Goal: Task Accomplishment & Management: Complete application form

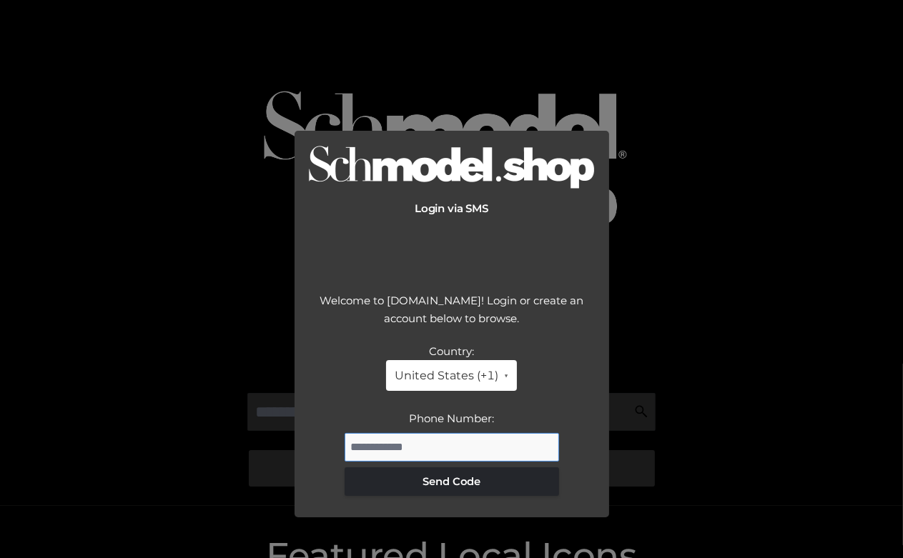
click at [381, 443] on input "Phone Number:" at bounding box center [452, 447] width 214 height 29
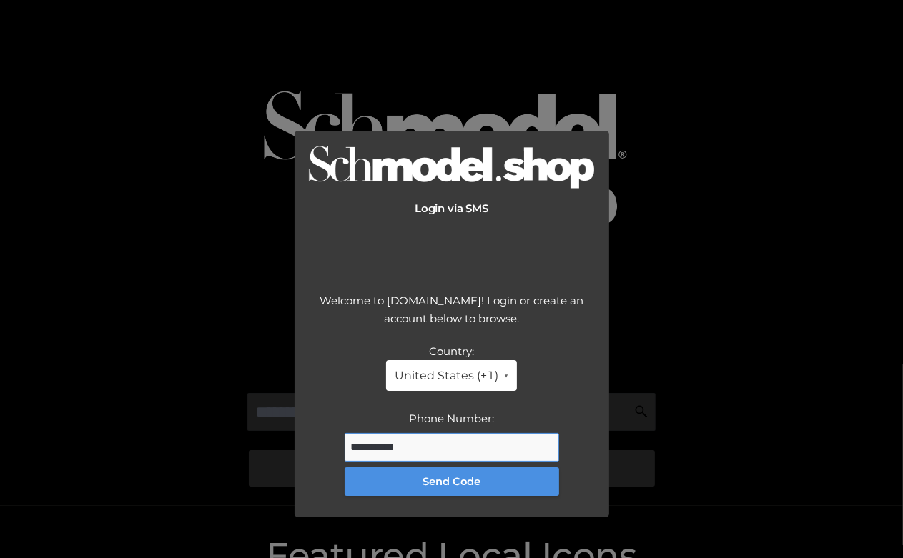
type input "**********"
click at [393, 487] on button "Send Code" at bounding box center [452, 482] width 214 height 29
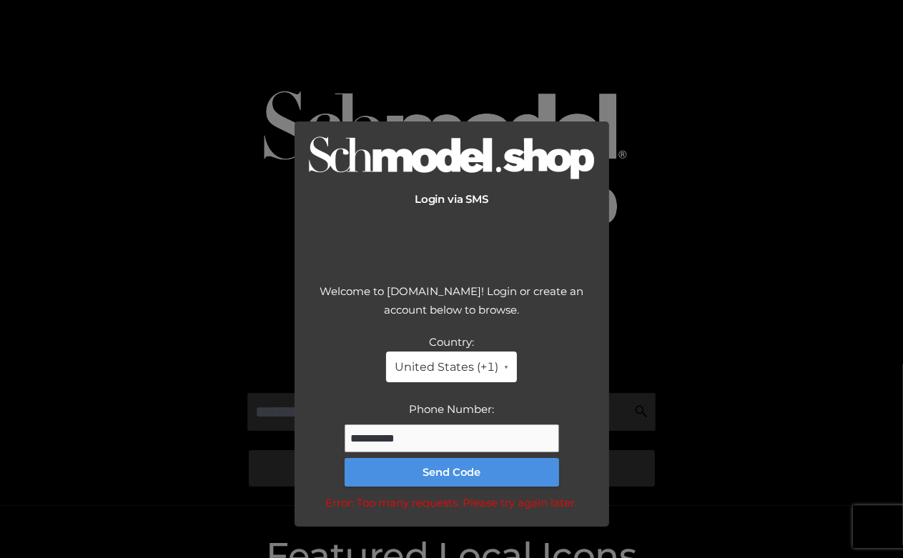
click at [425, 470] on button "Send Code" at bounding box center [452, 472] width 214 height 29
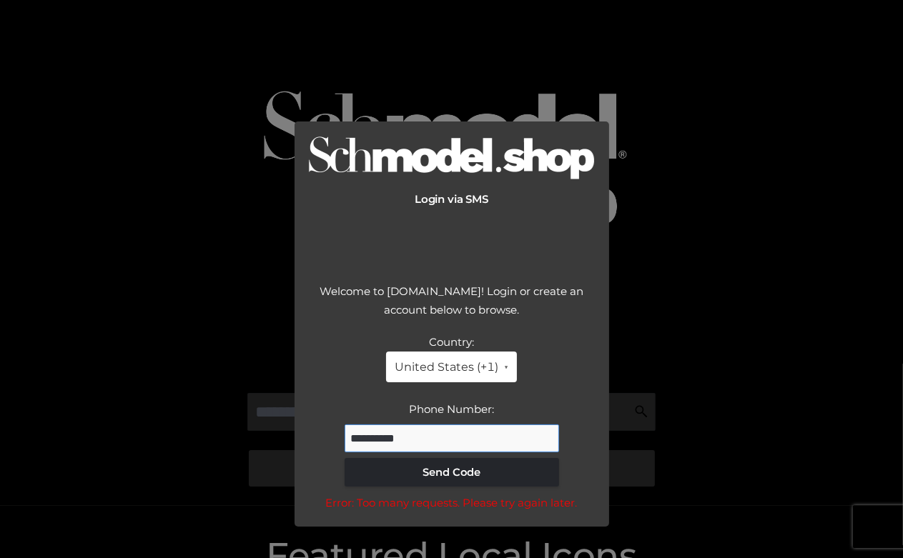
click at [428, 442] on input "**********" at bounding box center [452, 439] width 214 height 29
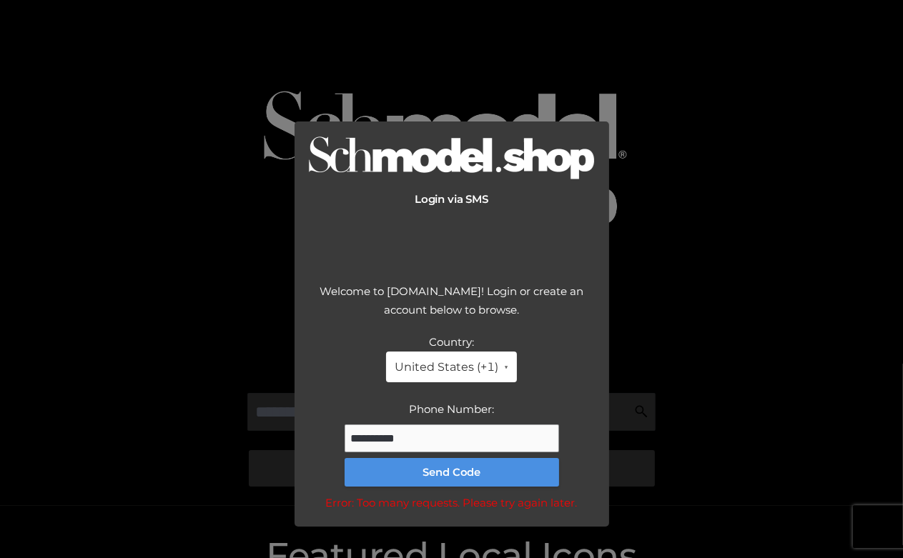
click at [430, 477] on button "Send Code" at bounding box center [452, 472] width 214 height 29
click at [440, 473] on button "Send Code" at bounding box center [452, 472] width 214 height 29
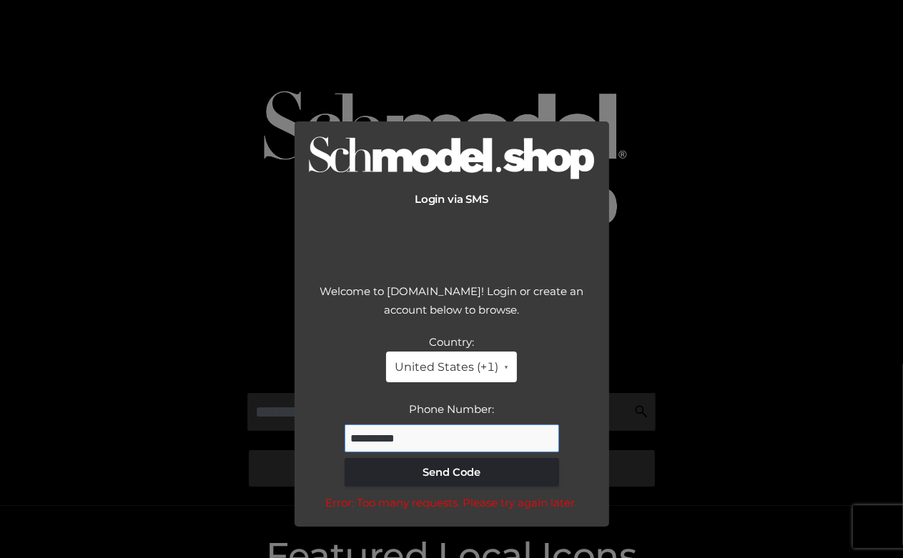
click at [447, 441] on input "**********" at bounding box center [452, 439] width 214 height 29
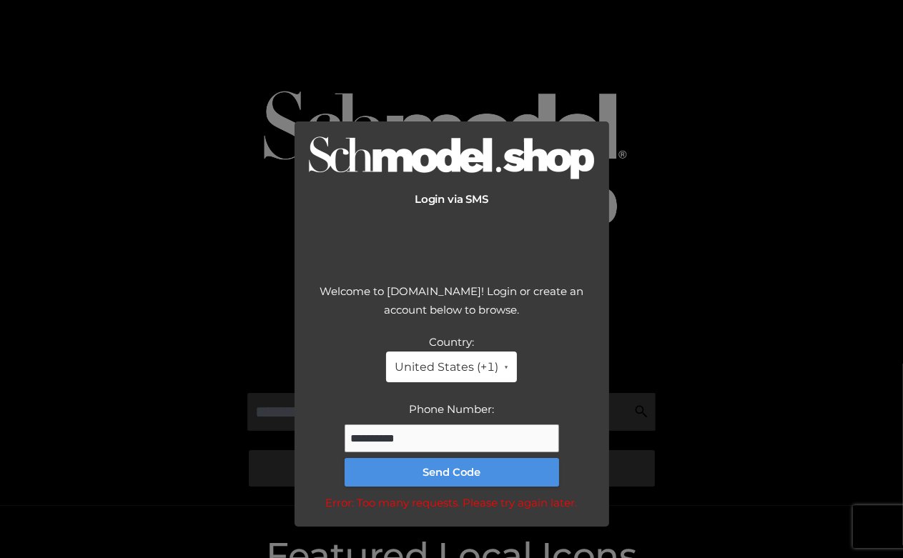
click at [495, 469] on button "Send Code" at bounding box center [452, 472] width 214 height 29
click at [428, 471] on button "Send Code" at bounding box center [452, 472] width 214 height 29
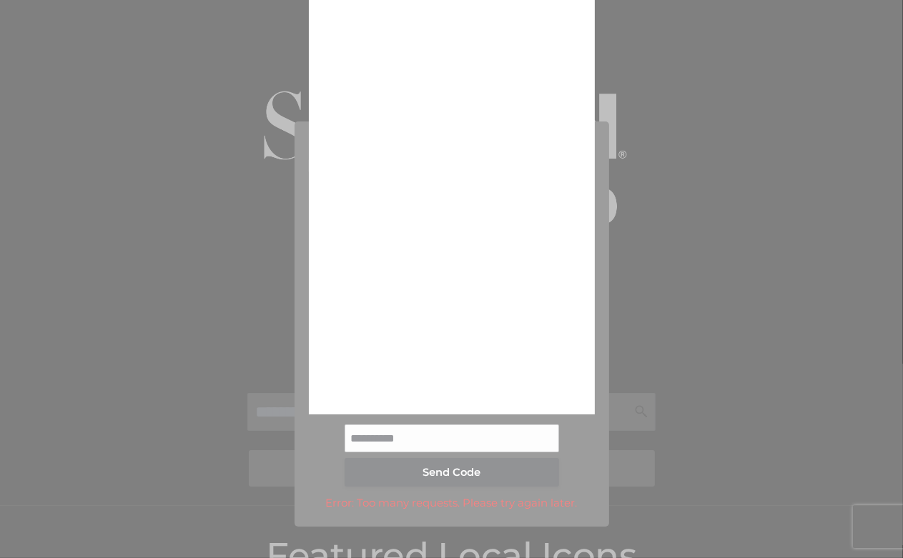
click at [697, 342] on div at bounding box center [451, 279] width 903 height 558
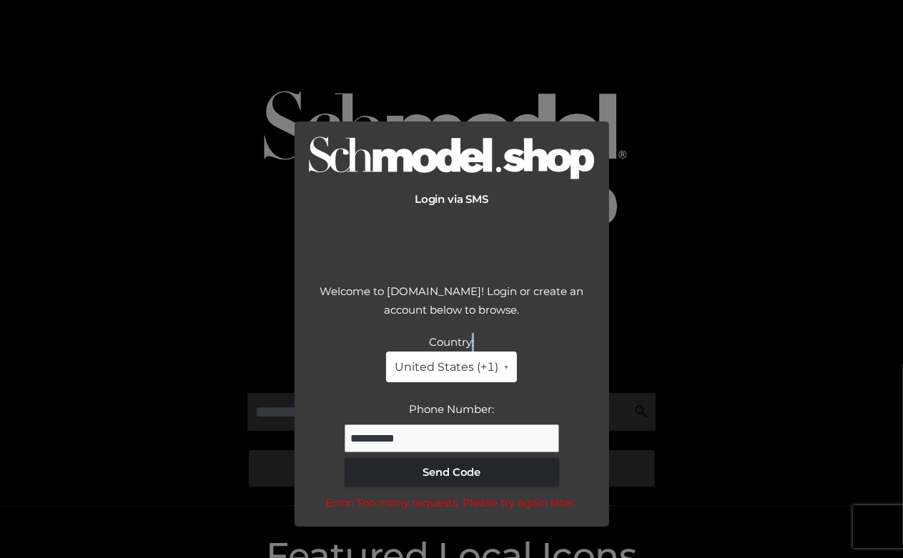
click at [697, 342] on div "Login via SMS Welcome to [DOMAIN_NAME]! Login or create an account below to bro…" at bounding box center [451, 279] width 903 height 558
click at [714, 245] on div "Login via SMS Welcome to [DOMAIN_NAME]! Login or create an account below to bro…" at bounding box center [451, 279] width 903 height 558
click at [696, 245] on div "Login via SMS Welcome to [DOMAIN_NAME]! Login or create an account below to bro…" at bounding box center [451, 279] width 903 height 558
click at [689, 163] on div "Login via SMS Welcome to [DOMAIN_NAME]! Login or create an account below to bro…" at bounding box center [451, 279] width 903 height 558
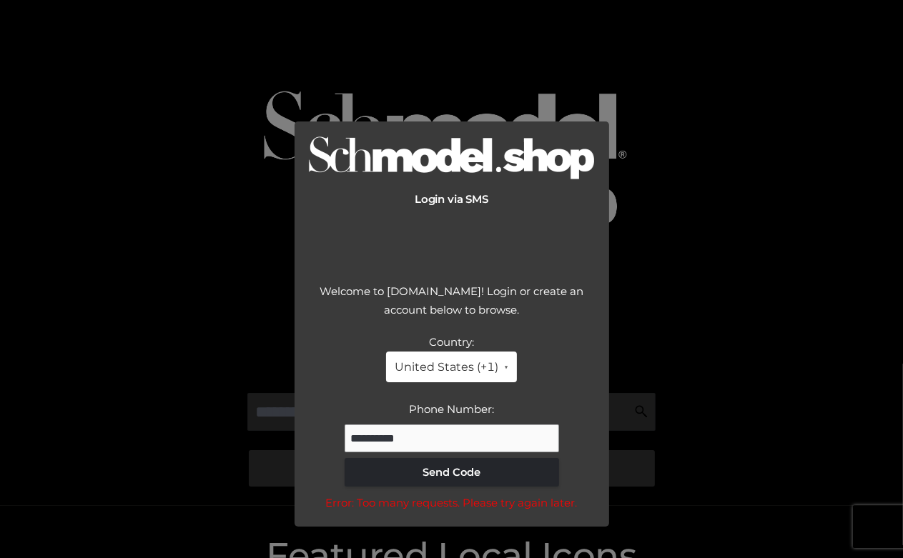
drag, startPoint x: 711, startPoint y: 170, endPoint x: 722, endPoint y: 162, distance: 13.7
click at [714, 167] on div "Login via SMS Welcome to [DOMAIN_NAME]! Login or create an account below to bro…" at bounding box center [451, 279] width 903 height 558
click at [722, 162] on div "Login via SMS Welcome to [DOMAIN_NAME]! Login or create an account below to bro…" at bounding box center [451, 279] width 903 height 558
click at [413, 438] on input "**********" at bounding box center [452, 439] width 214 height 29
click at [721, 138] on div "Login via SMS Welcome to [DOMAIN_NAME]! Login or create an account below to bro…" at bounding box center [451, 279] width 903 height 558
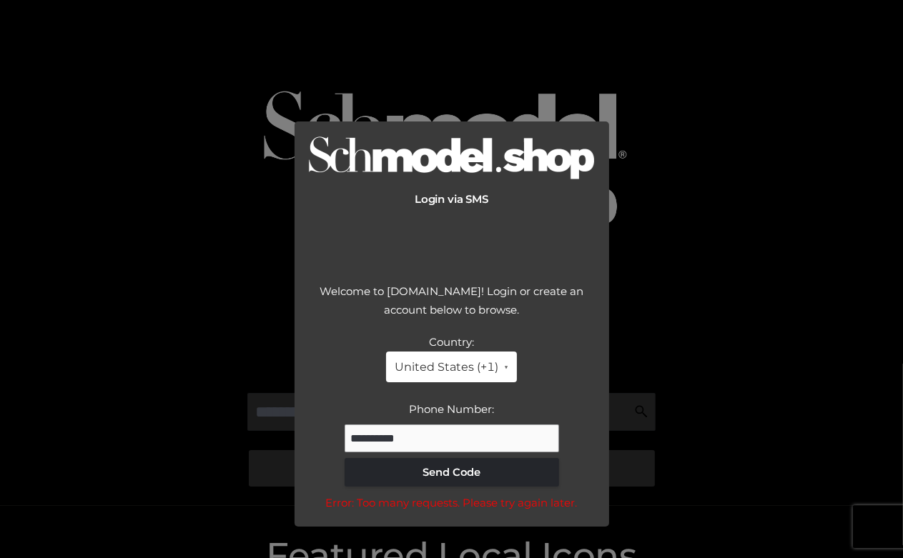
click at [722, 142] on div "Login via SMS Welcome to [DOMAIN_NAME]! Login or create an account below to bro…" at bounding box center [451, 279] width 903 height 558
click at [691, 220] on div "Login via SMS Welcome to [DOMAIN_NAME]! Login or create an account below to bro…" at bounding box center [451, 279] width 903 height 558
click at [704, 253] on div "Login via SMS Welcome to [DOMAIN_NAME]! Login or create an account below to bro…" at bounding box center [451, 279] width 903 height 558
